Goal: Task Accomplishment & Management: Manage account settings

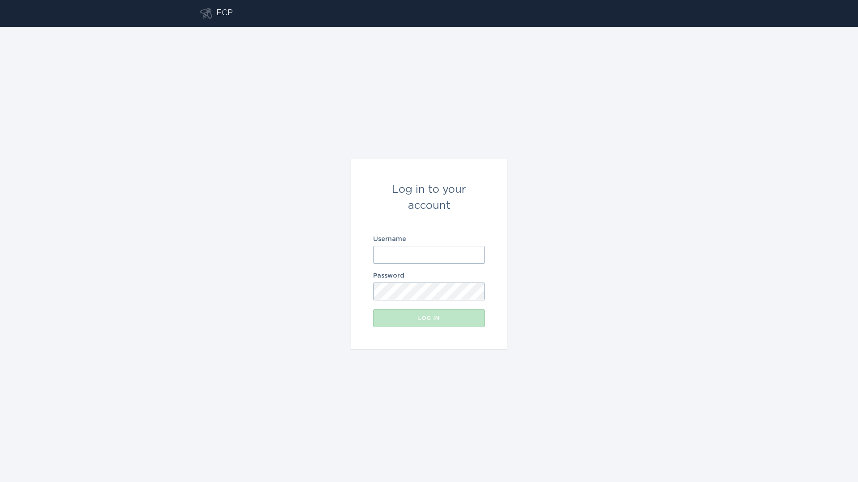
click at [391, 260] on input "Username" at bounding box center [429, 255] width 112 height 18
type input "d"
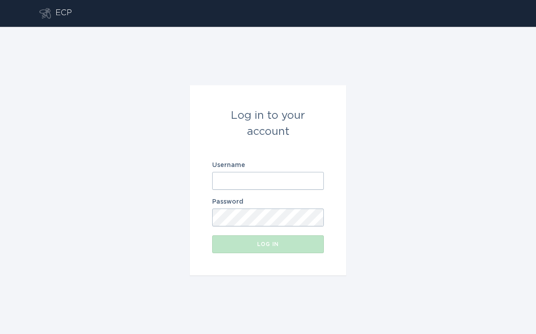
type input "e"
type input "TEST"
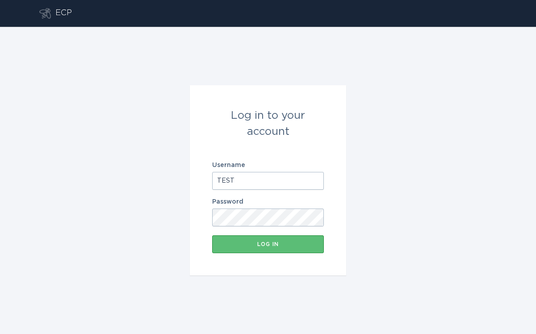
click at [212, 235] on button "Log in" at bounding box center [268, 244] width 112 height 18
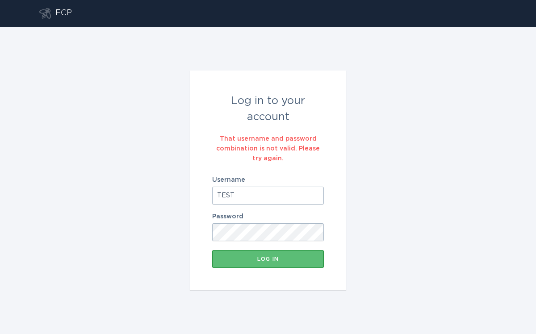
click at [438, 45] on div "Log in to your account That username and password combination is not valid. Ple…" at bounding box center [268, 180] width 536 height 307
click at [457, 181] on div "Log in to your account That username and password combination is not valid. Ple…" at bounding box center [268, 180] width 536 height 307
